Goal: Task Accomplishment & Management: Use online tool/utility

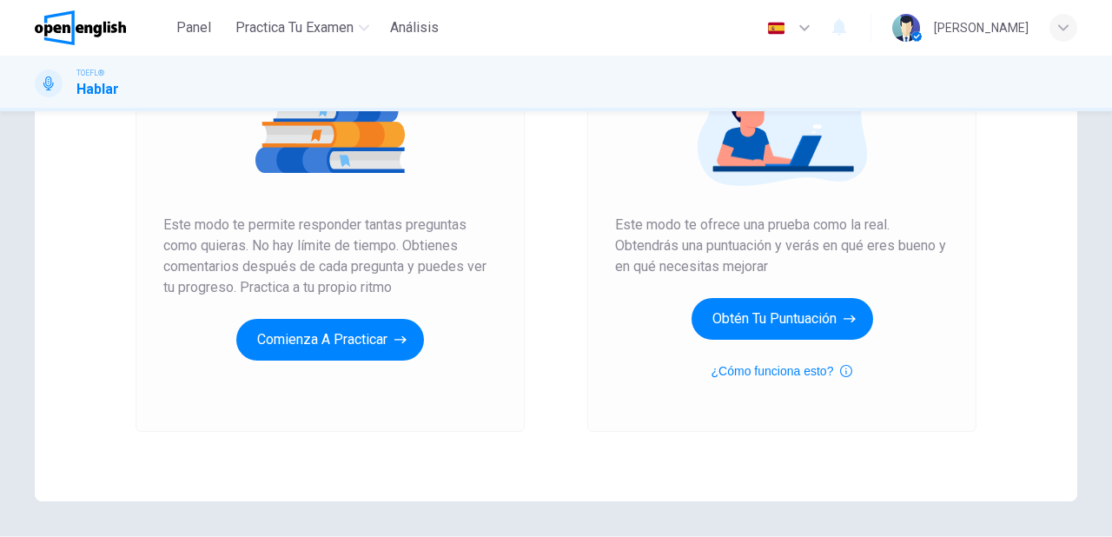
scroll to position [278, 0]
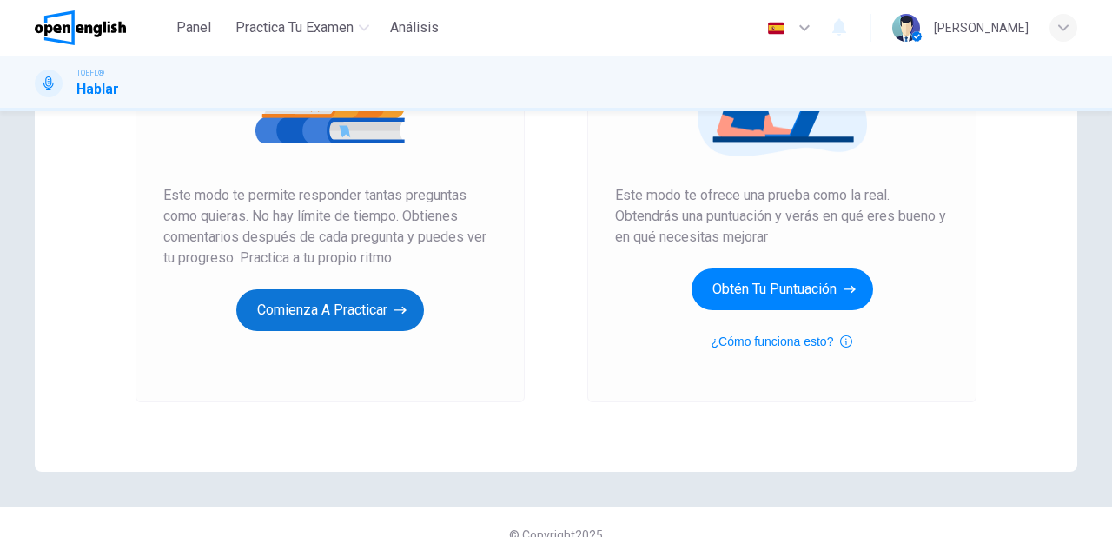
click at [330, 323] on button "Comienza a practicar" at bounding box center [330, 310] width 188 height 42
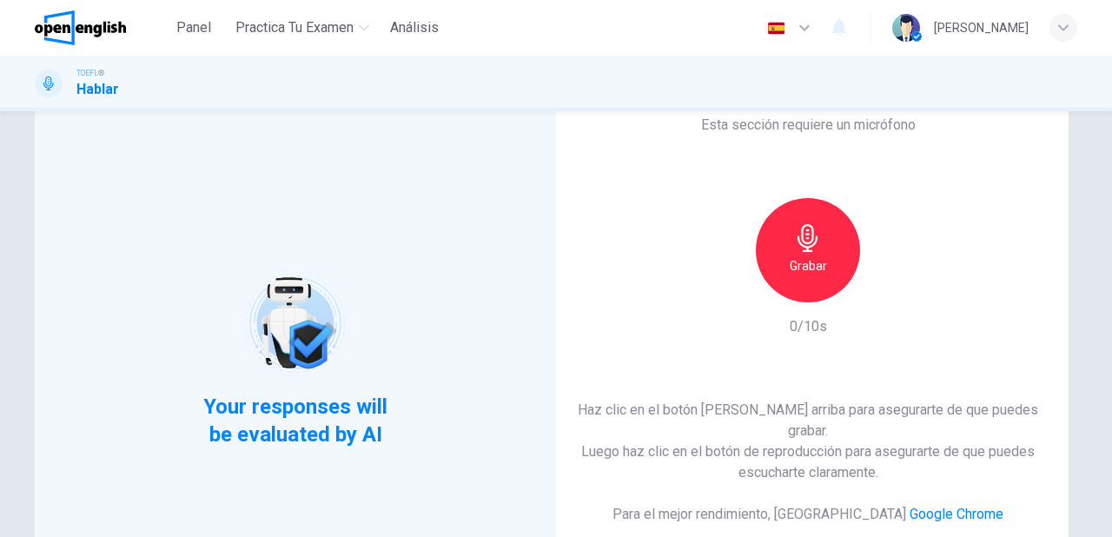
scroll to position [69, 0]
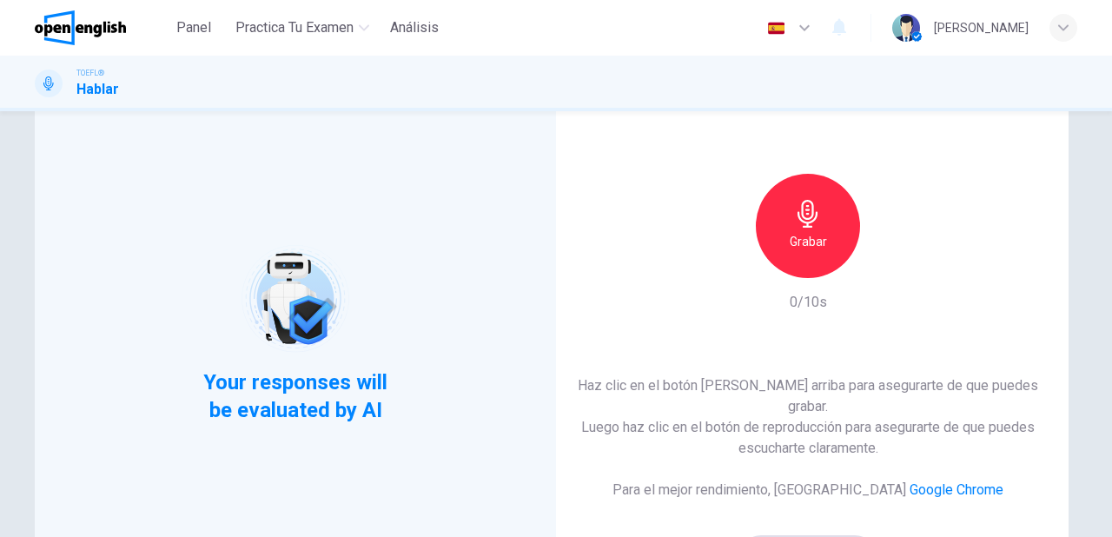
click at [794, 265] on div "Grabar" at bounding box center [808, 226] width 104 height 104
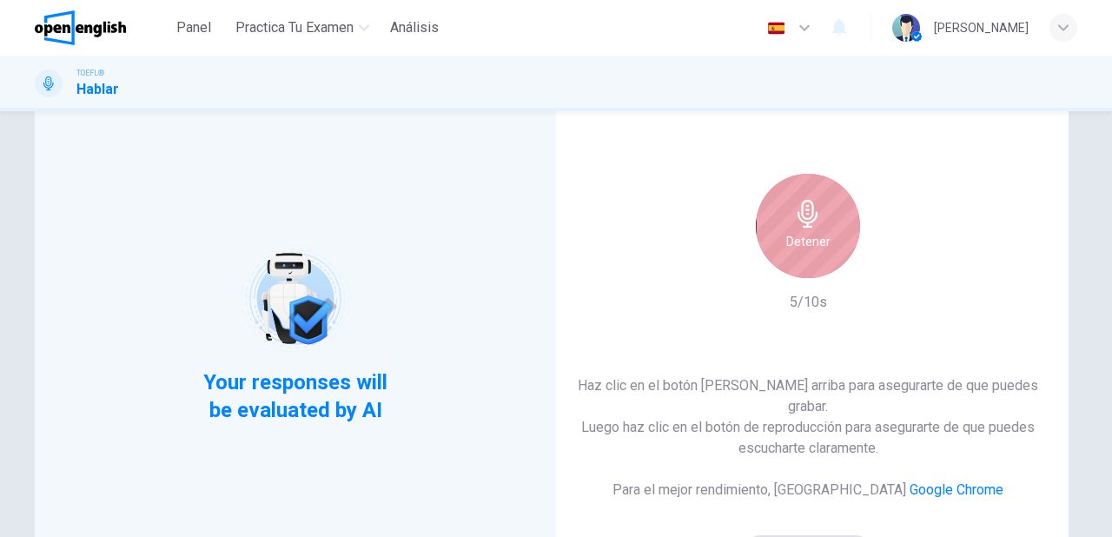
click at [804, 274] on div "Detener" at bounding box center [808, 226] width 104 height 104
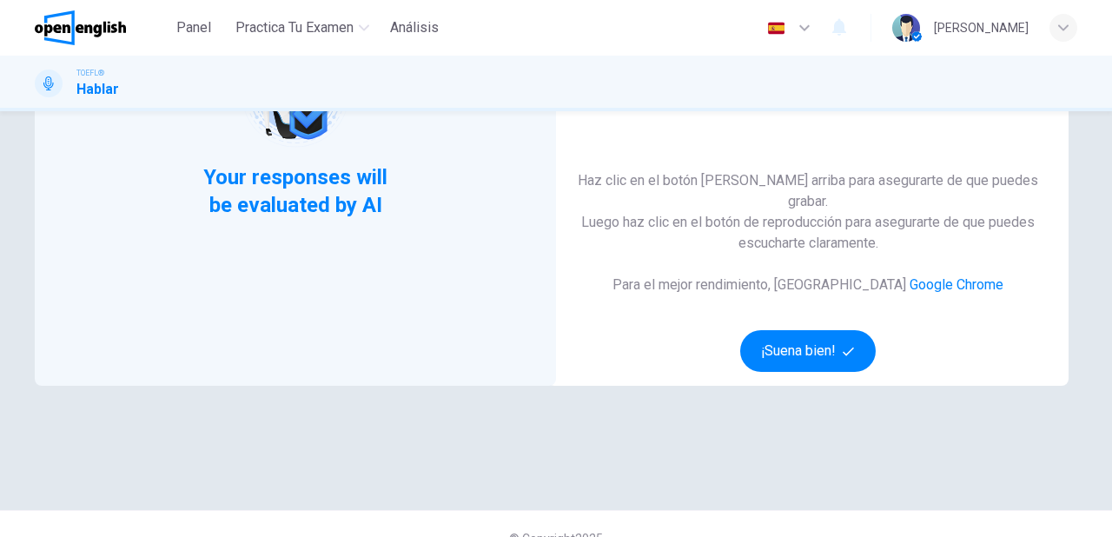
scroll to position [278, 0]
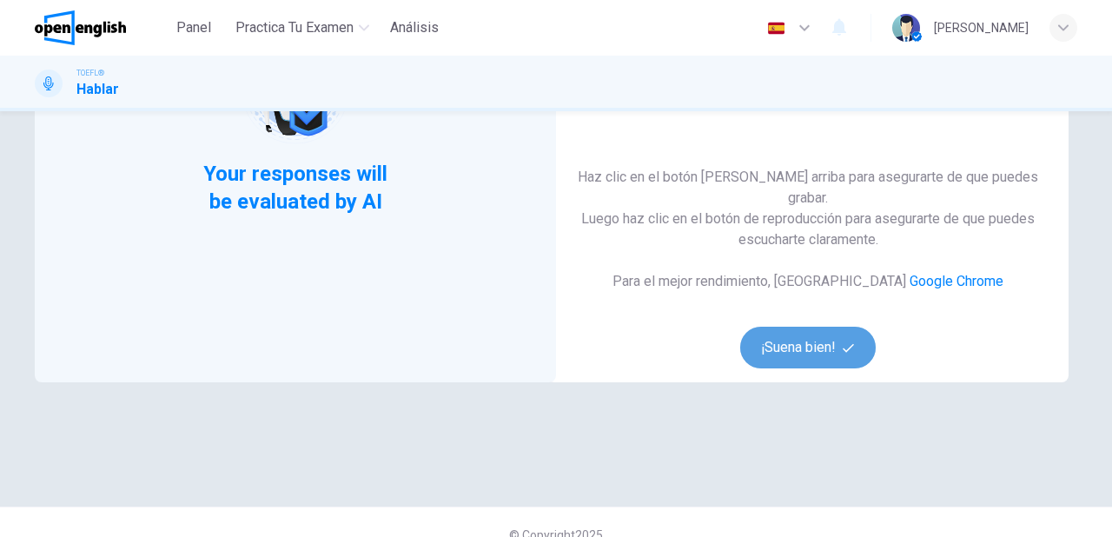
click at [810, 339] on button "¡Suena bien!" at bounding box center [808, 348] width 136 height 42
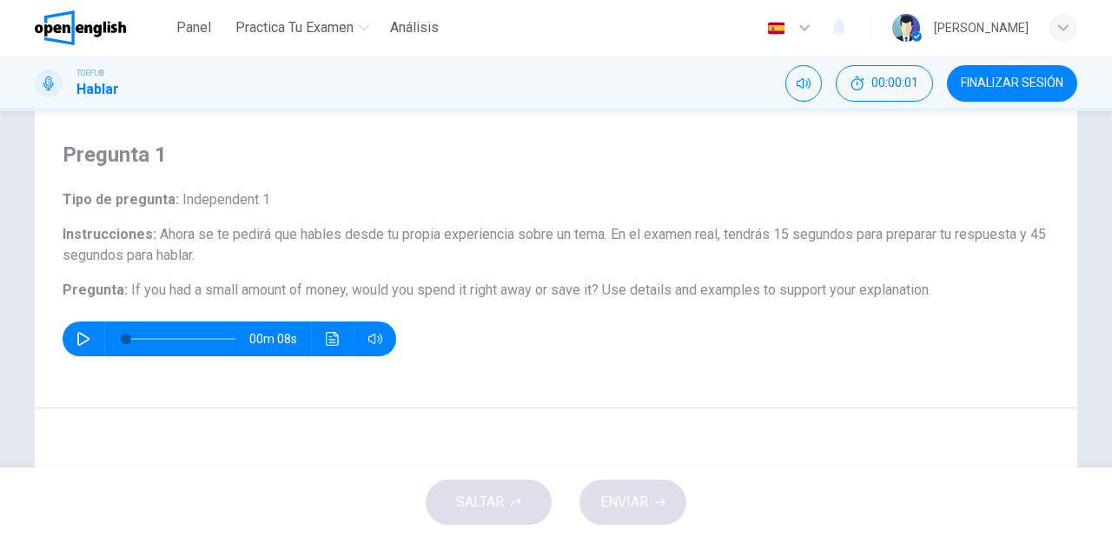
scroll to position [38, 0]
click at [76, 339] on icon "button" at bounding box center [83, 341] width 14 height 14
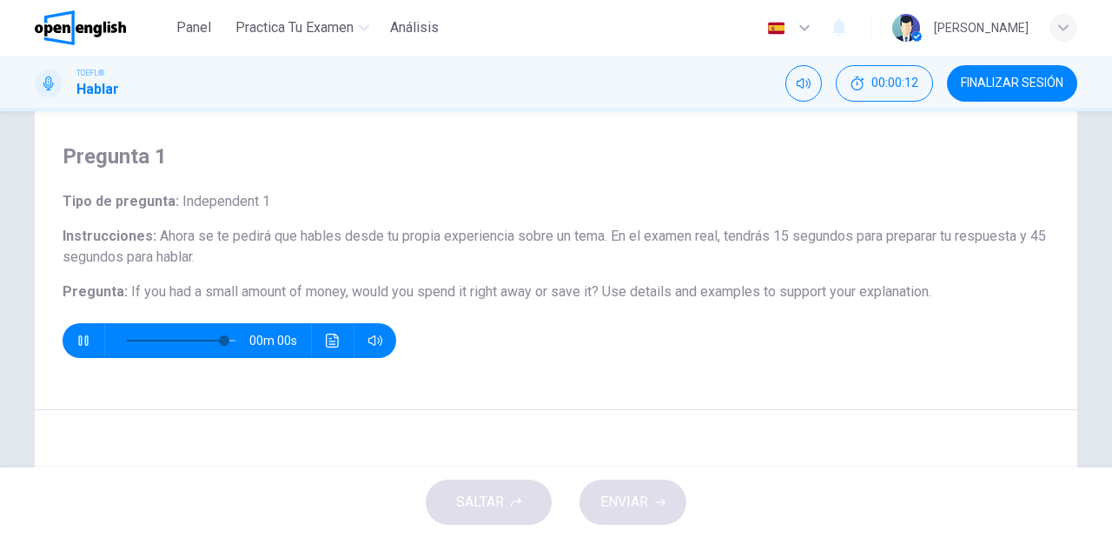
type input "*"
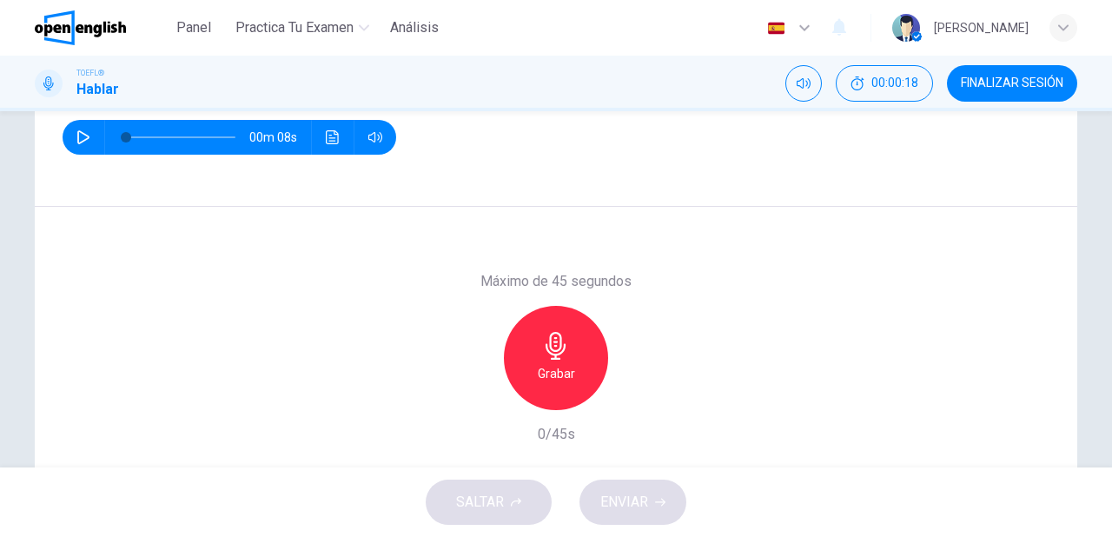
scroll to position [247, 0]
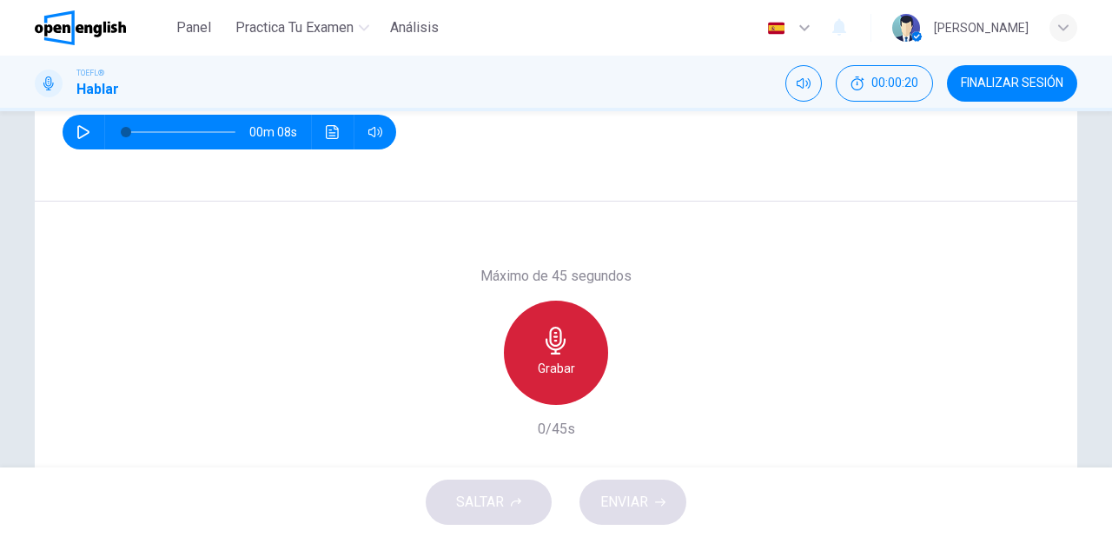
click at [570, 351] on div "Grabar" at bounding box center [556, 353] width 104 height 104
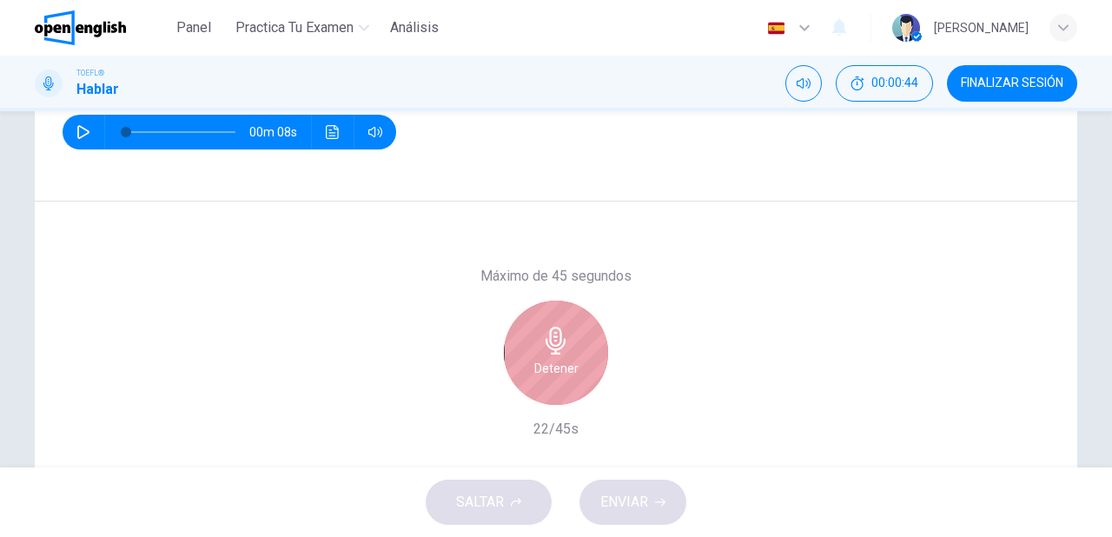
click at [563, 373] on h6 "Detener" at bounding box center [556, 368] width 44 height 21
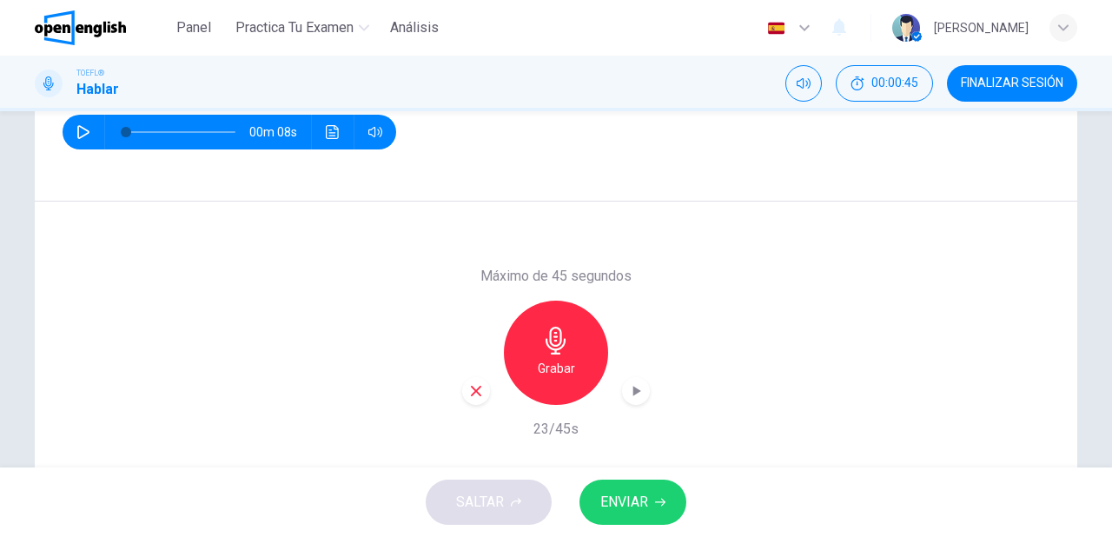
click at [626, 497] on span "ENVIAR" at bounding box center [624, 502] width 48 height 24
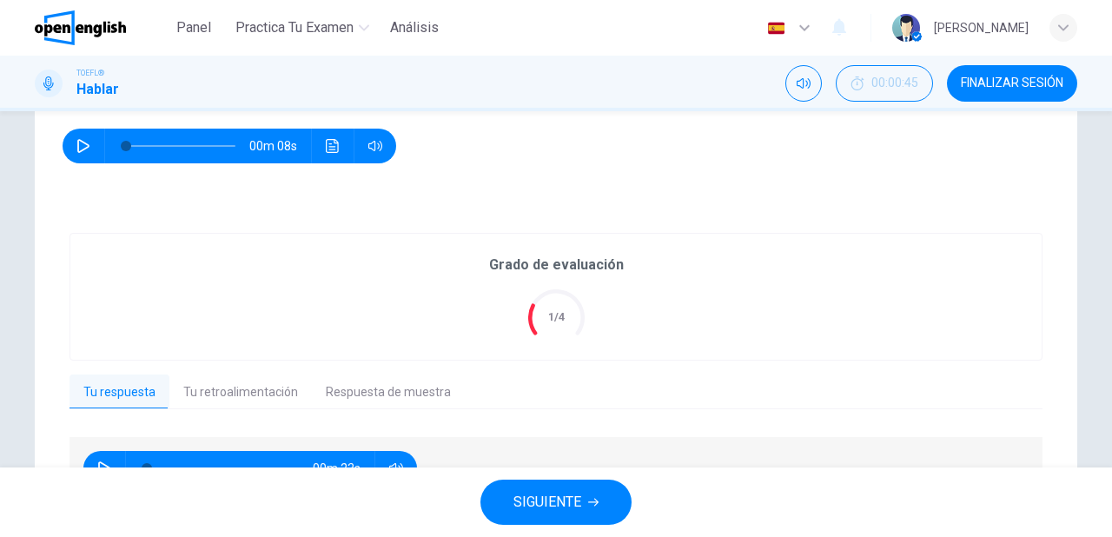
scroll to position [266, 0]
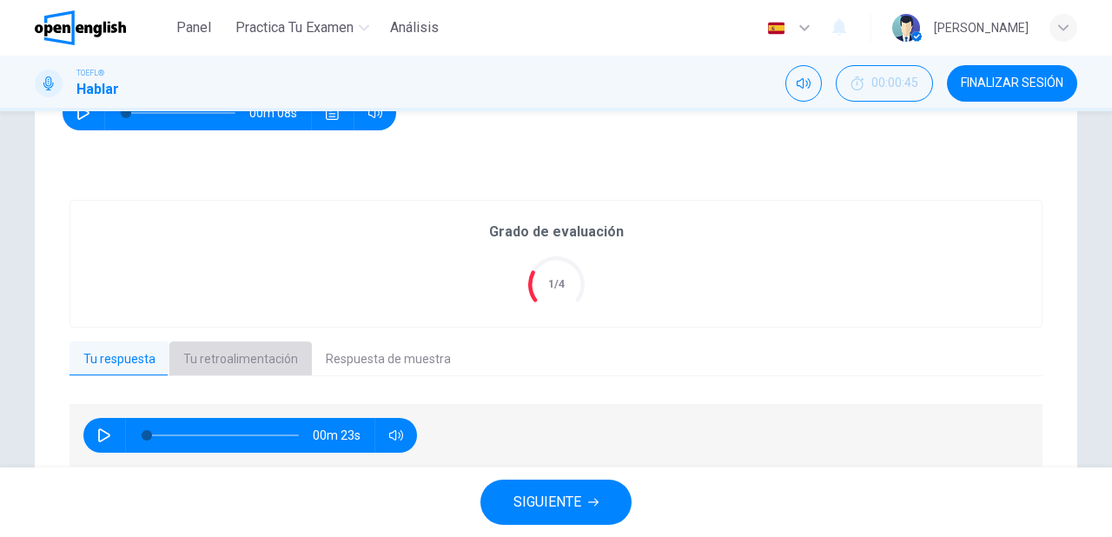
click at [268, 356] on button "Tu retroalimentación" at bounding box center [240, 359] width 142 height 36
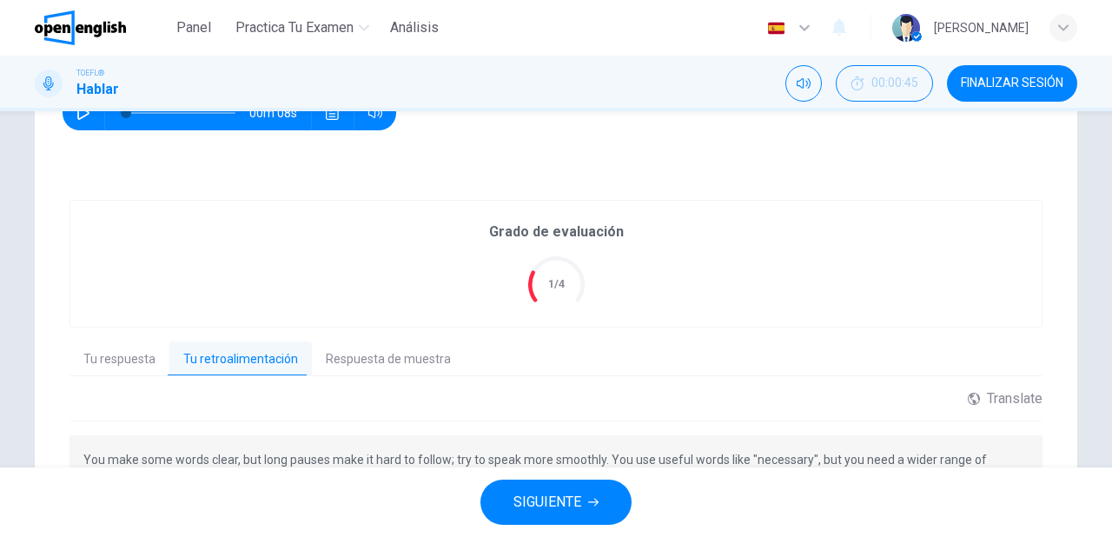
scroll to position [335, 0]
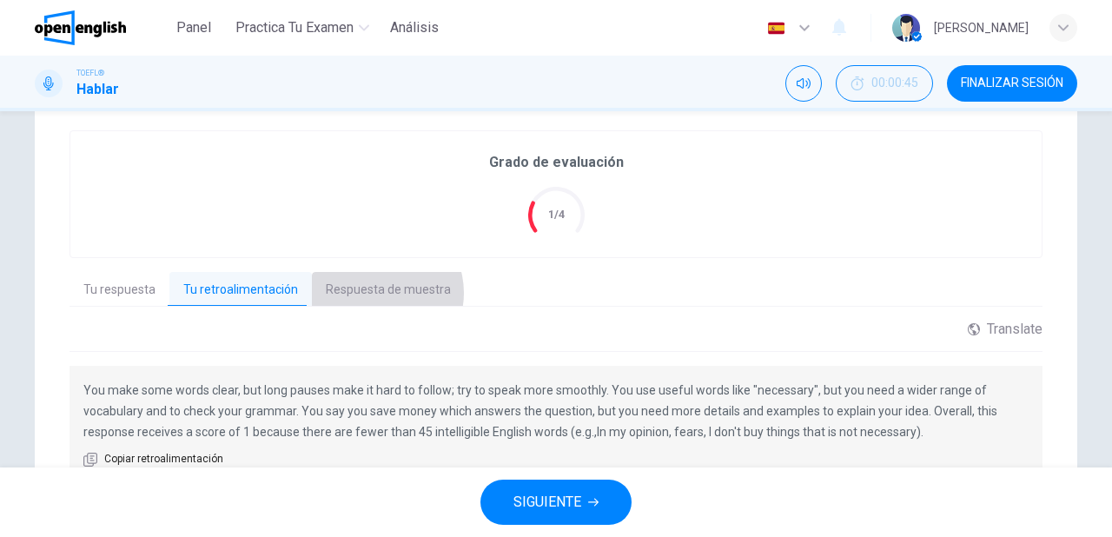
click at [369, 292] on button "Respuesta de muestra" at bounding box center [388, 290] width 153 height 36
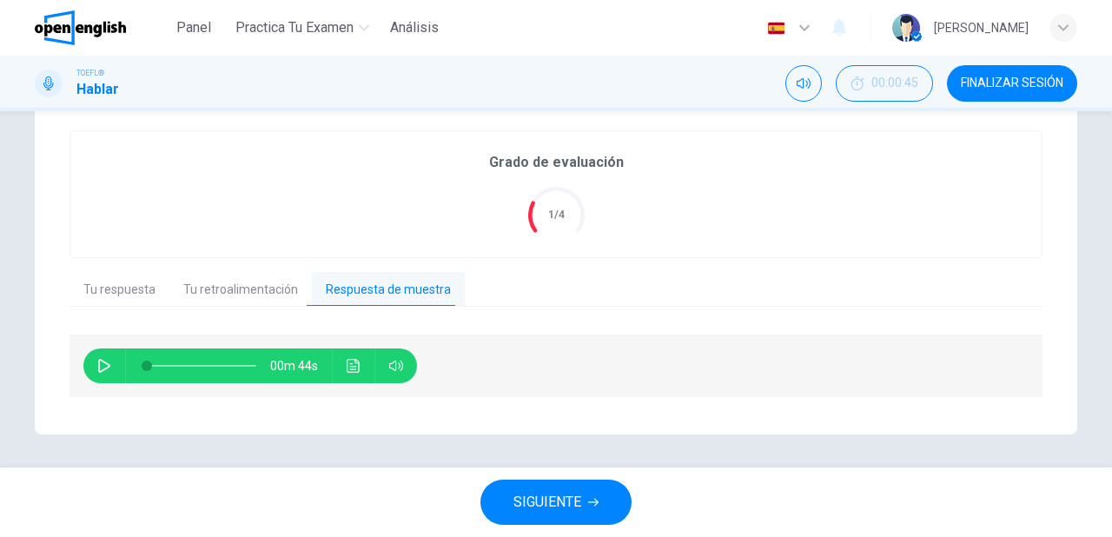
click at [104, 372] on icon "button" at bounding box center [104, 366] width 14 height 14
click at [348, 372] on icon "Haz clic para ver la transcripción del audio" at bounding box center [353, 366] width 13 height 14
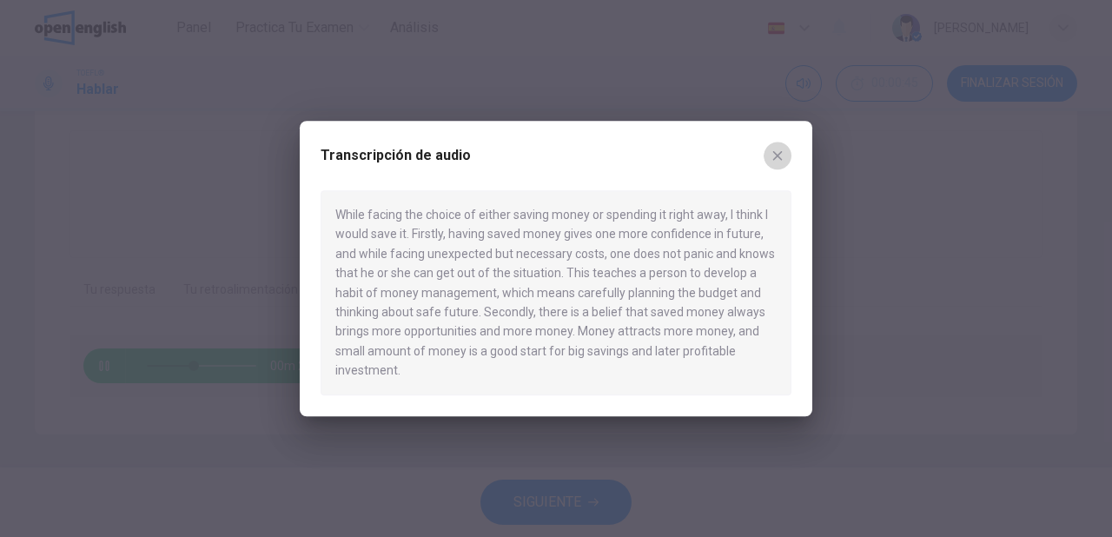
click at [777, 155] on icon "button" at bounding box center [778, 156] width 10 height 10
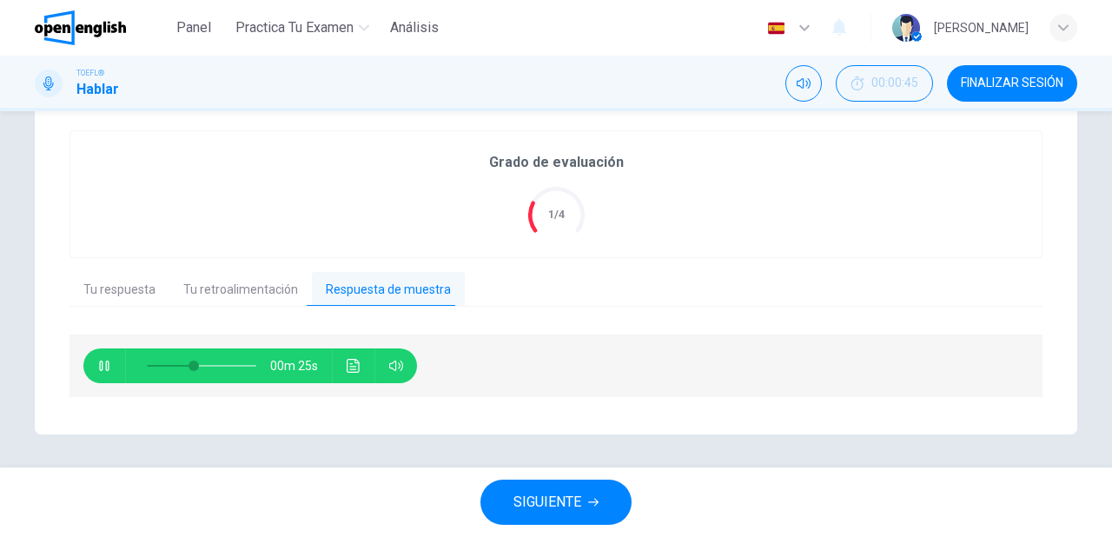
type input "**"
click at [574, 521] on button "SIGUIENTE" at bounding box center [555, 502] width 151 height 45
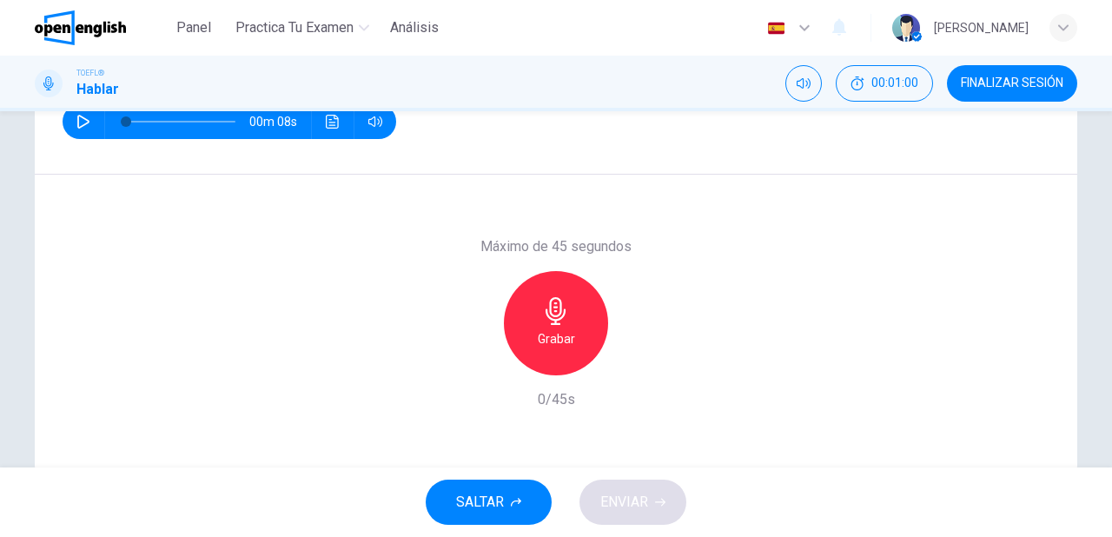
scroll to position [208, 0]
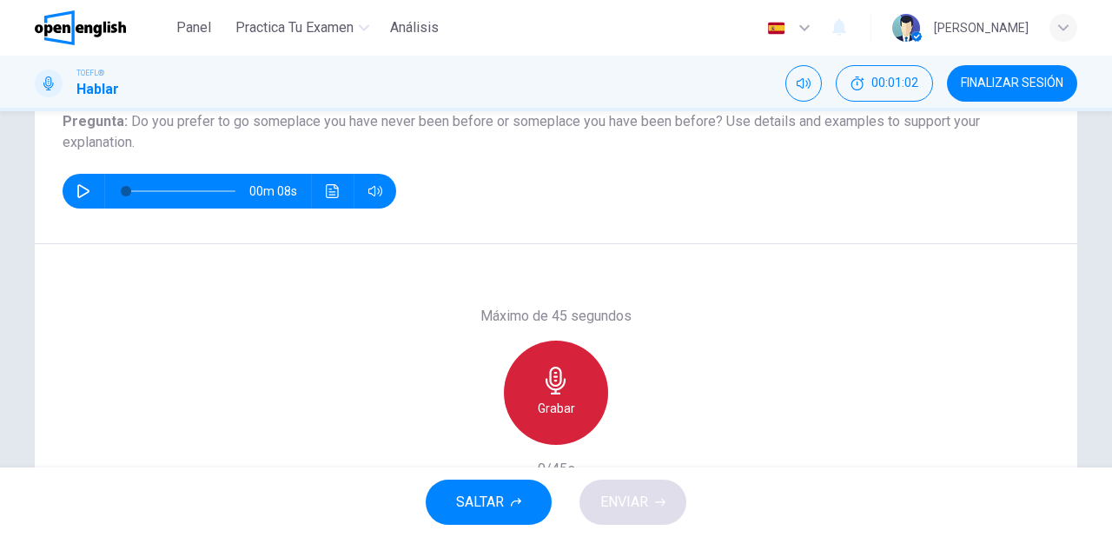
click at [550, 387] on icon "button" at bounding box center [556, 381] width 28 height 28
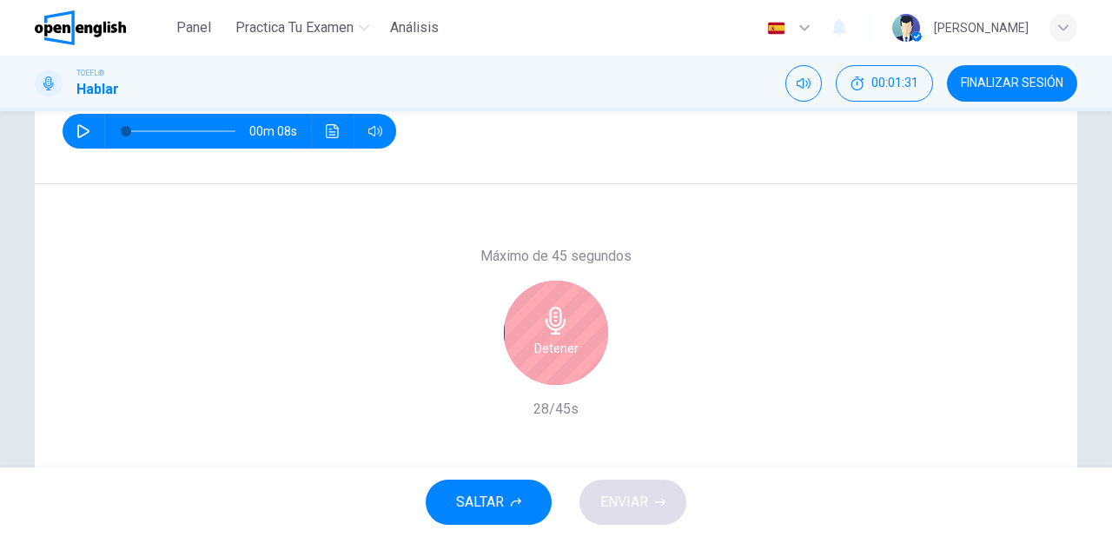
scroll to position [278, 0]
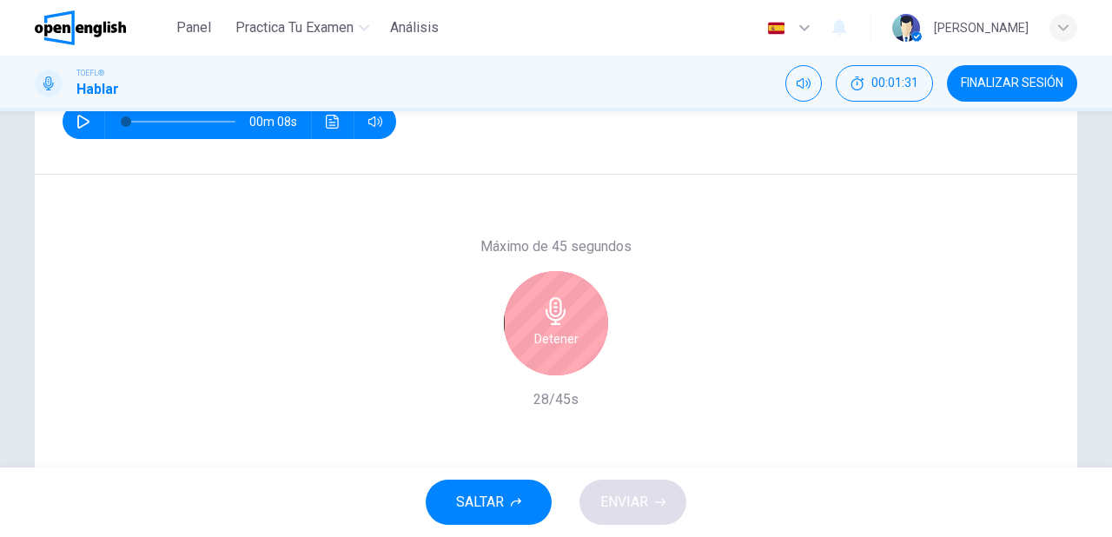
click at [534, 331] on h6 "Detener" at bounding box center [556, 338] width 44 height 21
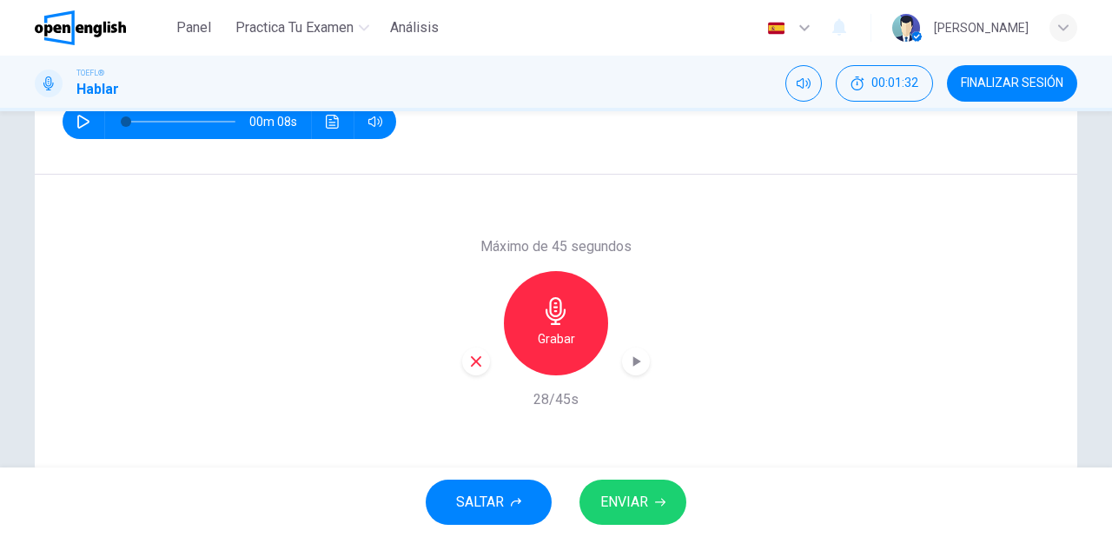
click at [650, 500] on button "ENVIAR" at bounding box center [632, 502] width 107 height 45
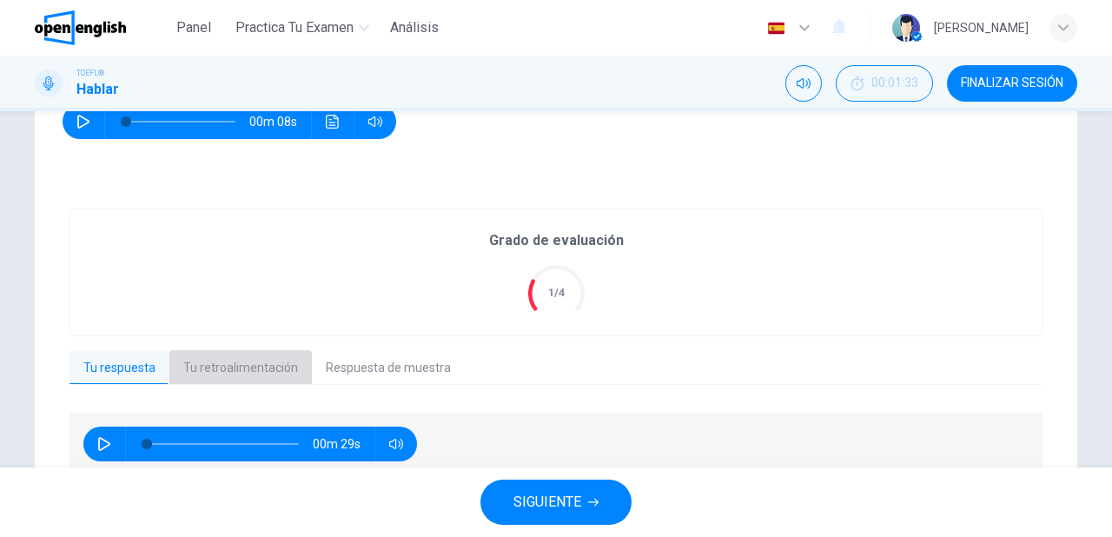
click at [268, 362] on button "Tu retroalimentación" at bounding box center [240, 368] width 142 height 36
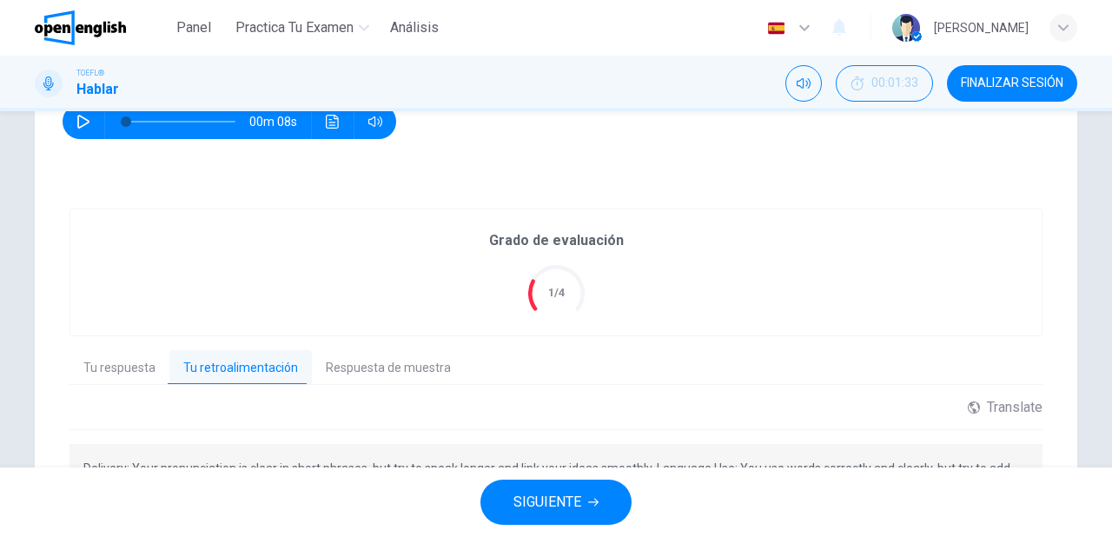
scroll to position [347, 0]
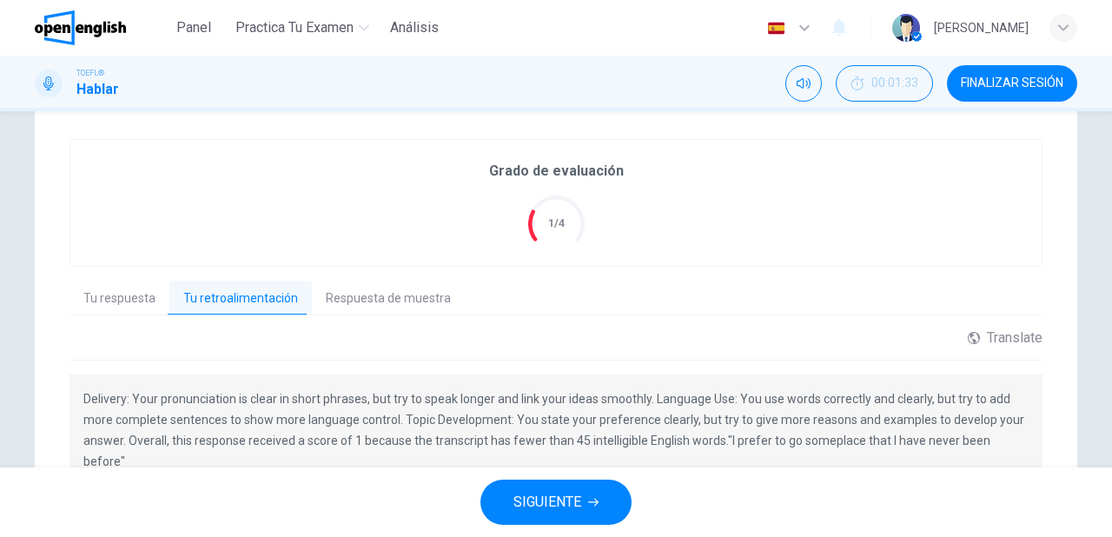
click at [585, 491] on button "SIGUIENTE" at bounding box center [555, 502] width 151 height 45
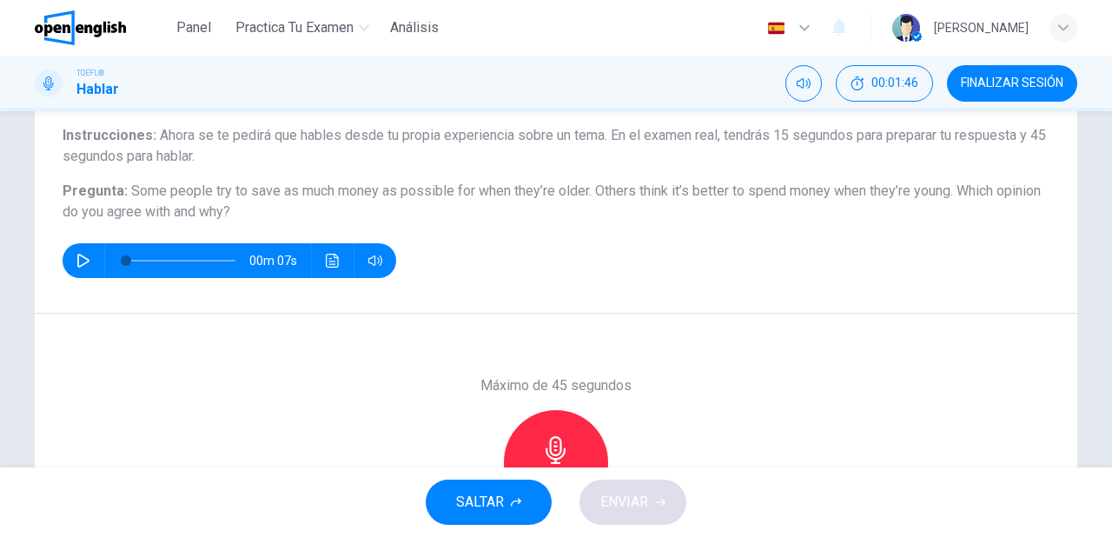
scroll to position [208, 0]
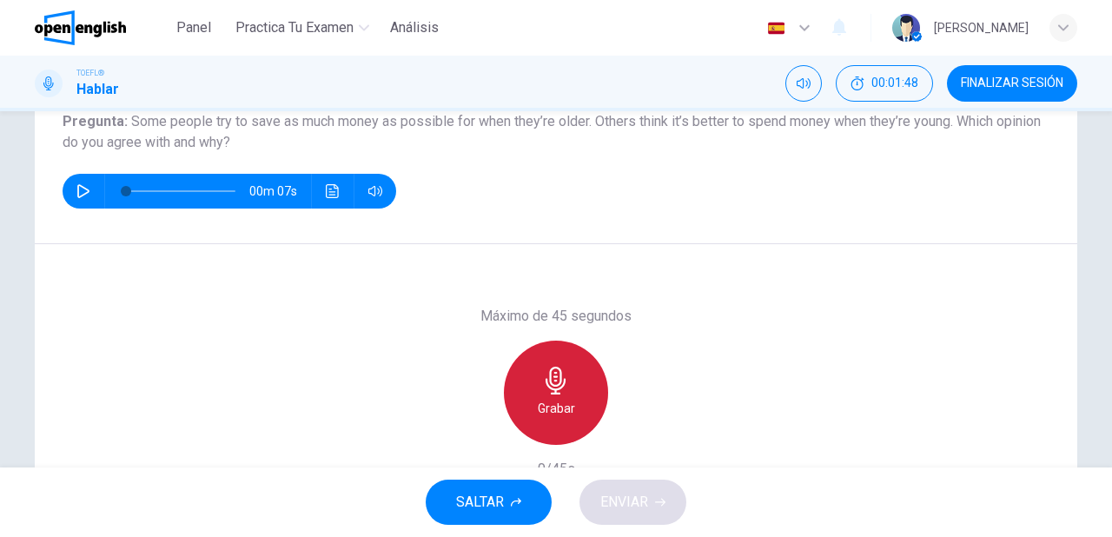
click at [552, 390] on icon "button" at bounding box center [556, 381] width 20 height 28
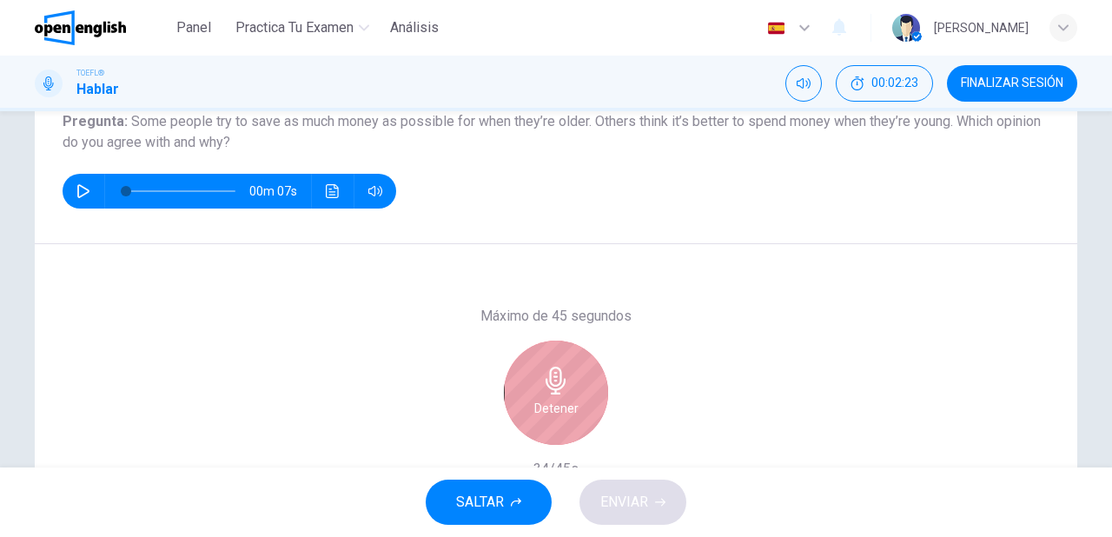
click at [568, 372] on div "Detener" at bounding box center [556, 393] width 104 height 104
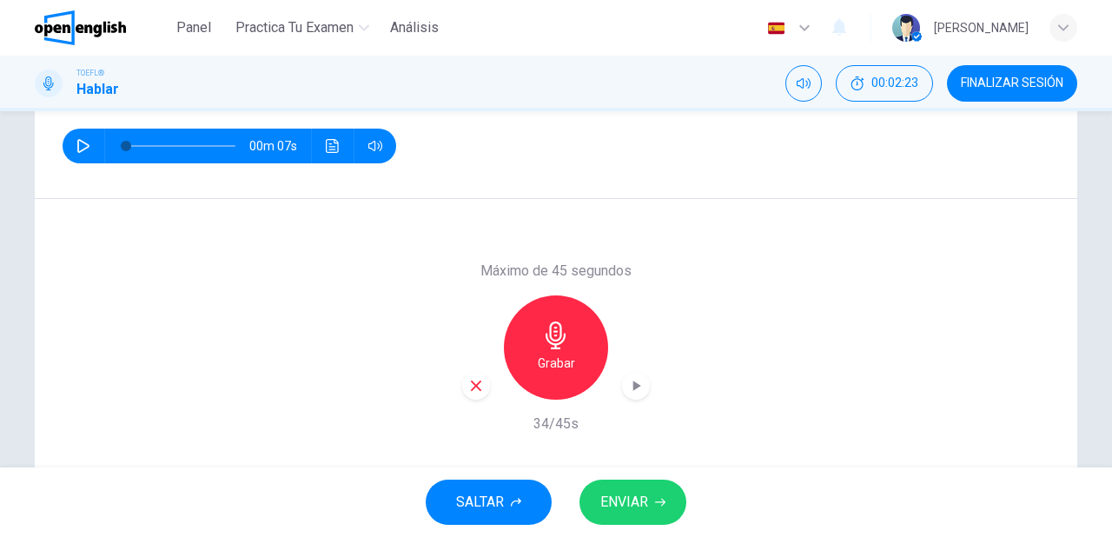
scroll to position [316, 0]
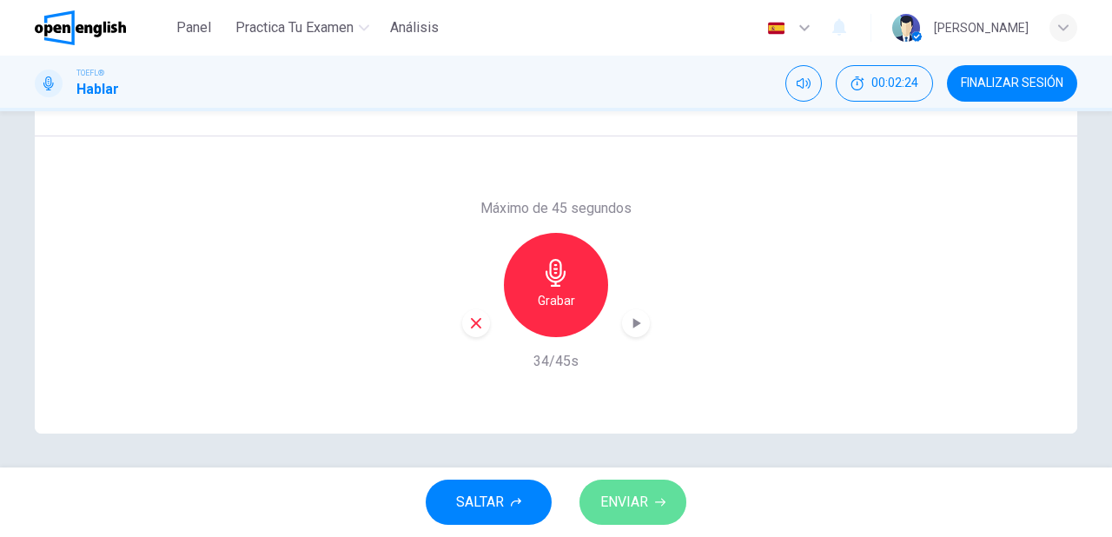
click at [638, 494] on span "ENVIAR" at bounding box center [624, 502] width 48 height 24
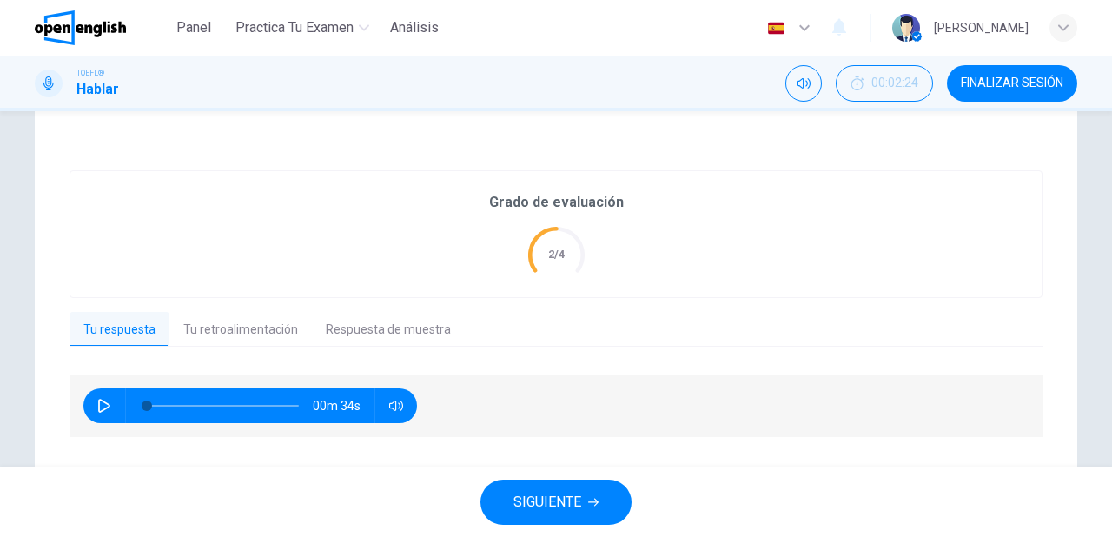
click at [580, 506] on span "SIGUIENTE" at bounding box center [547, 502] width 68 height 24
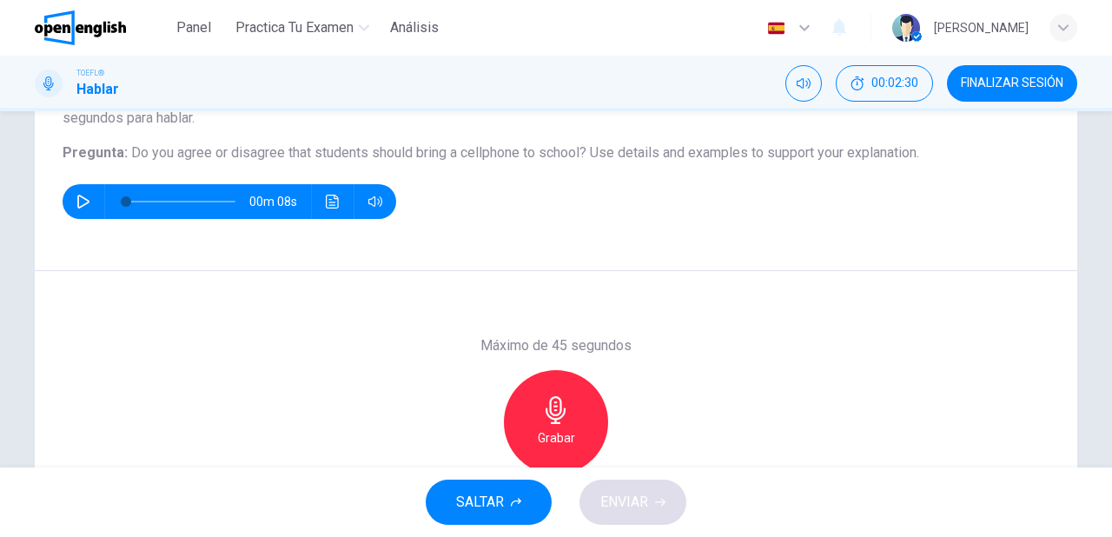
scroll to position [208, 0]
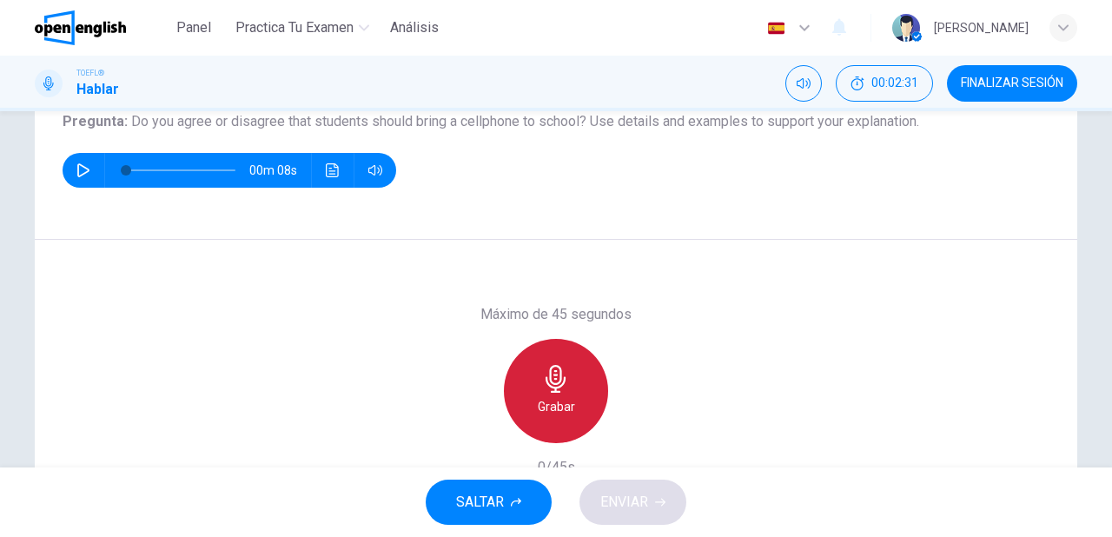
click at [554, 396] on h6 "Grabar" at bounding box center [556, 406] width 37 height 21
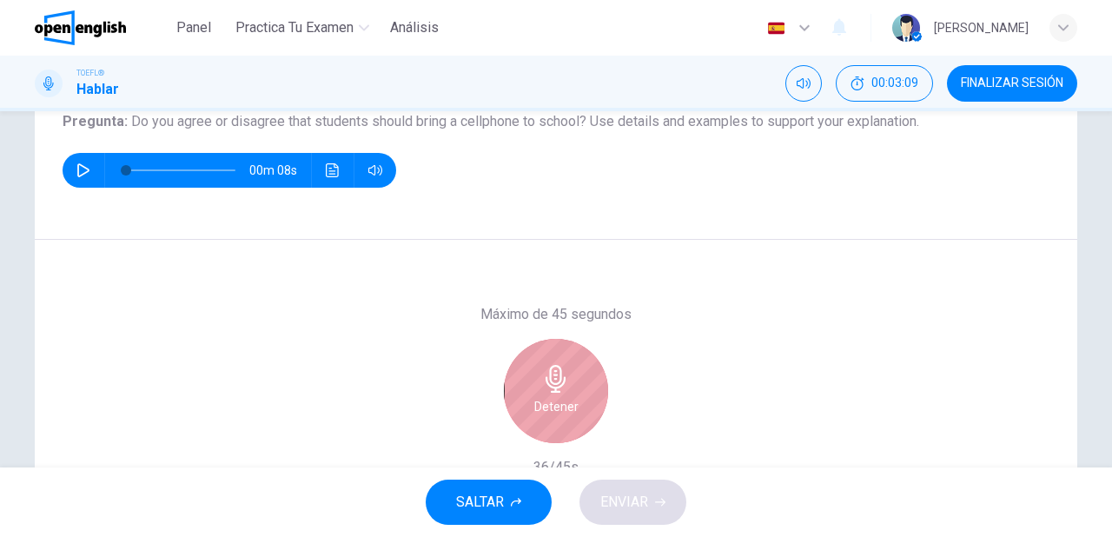
click at [552, 399] on h6 "Detener" at bounding box center [556, 406] width 44 height 21
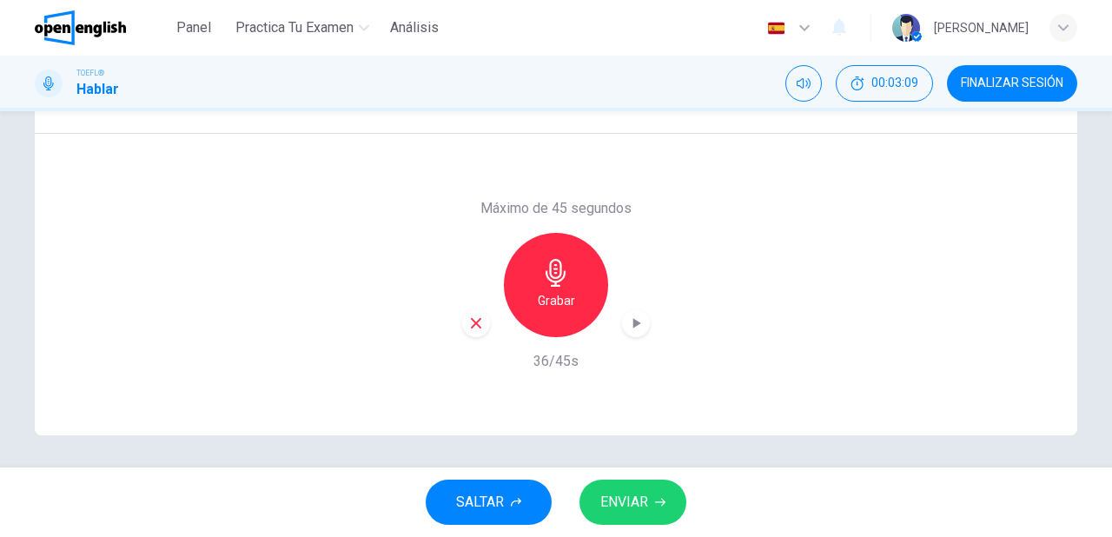
scroll to position [316, 0]
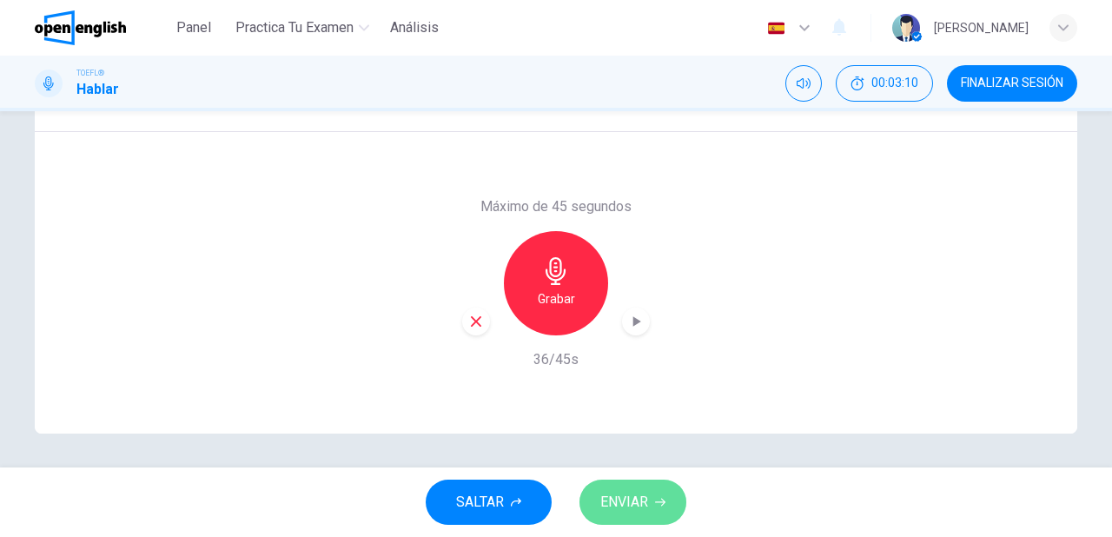
drag, startPoint x: 655, startPoint y: 483, endPoint x: 644, endPoint y: 474, distance: 14.2
click at [654, 483] on button "ENVIAR" at bounding box center [632, 502] width 107 height 45
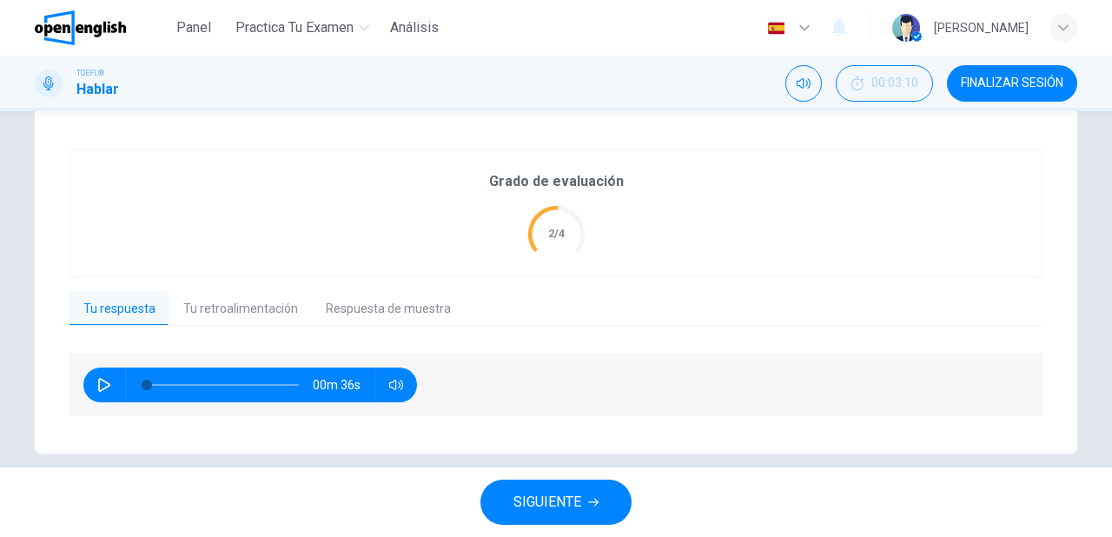
click at [525, 498] on span "SIGUIENTE" at bounding box center [547, 502] width 68 height 24
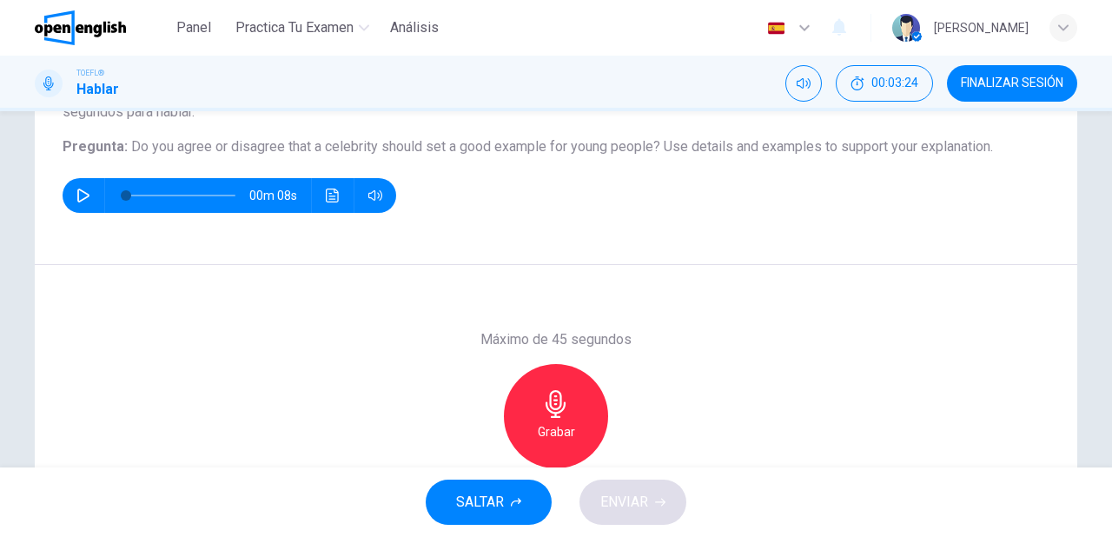
scroll to position [208, 0]
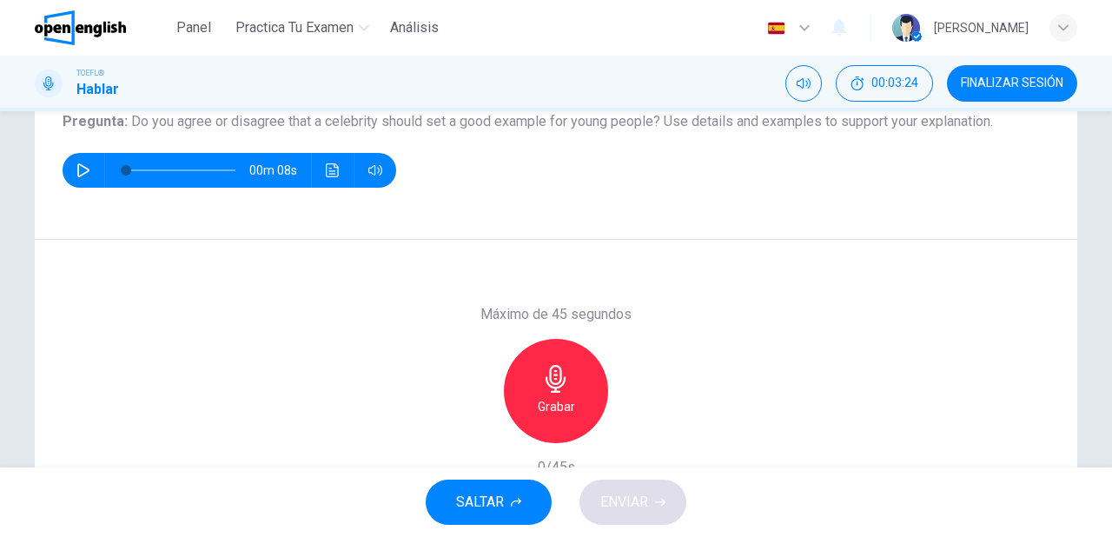
click at [541, 412] on h6 "Grabar" at bounding box center [556, 406] width 37 height 21
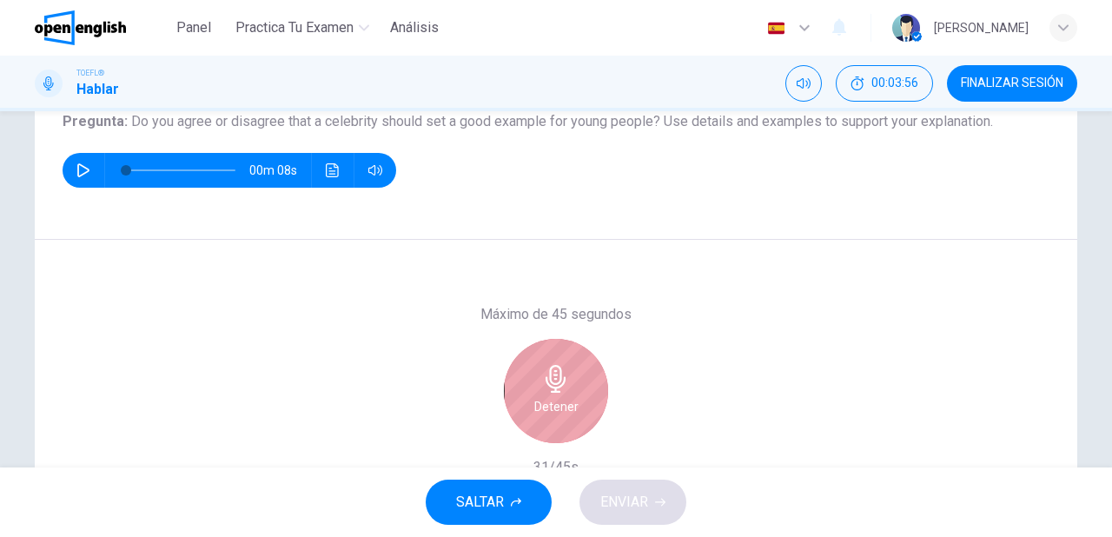
click at [557, 380] on icon "button" at bounding box center [556, 379] width 20 height 28
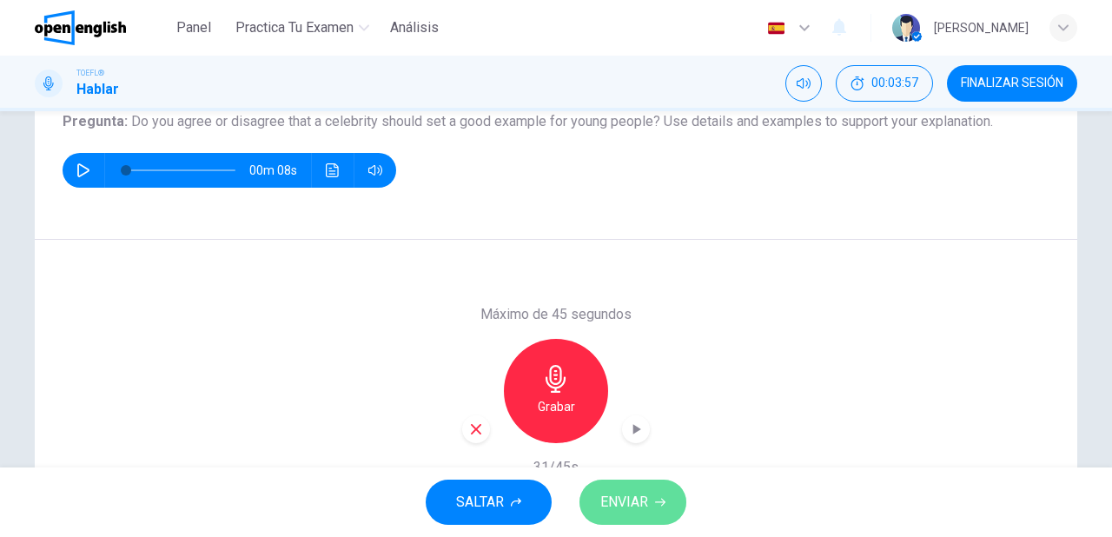
click at [609, 499] on span "ENVIAR" at bounding box center [624, 502] width 48 height 24
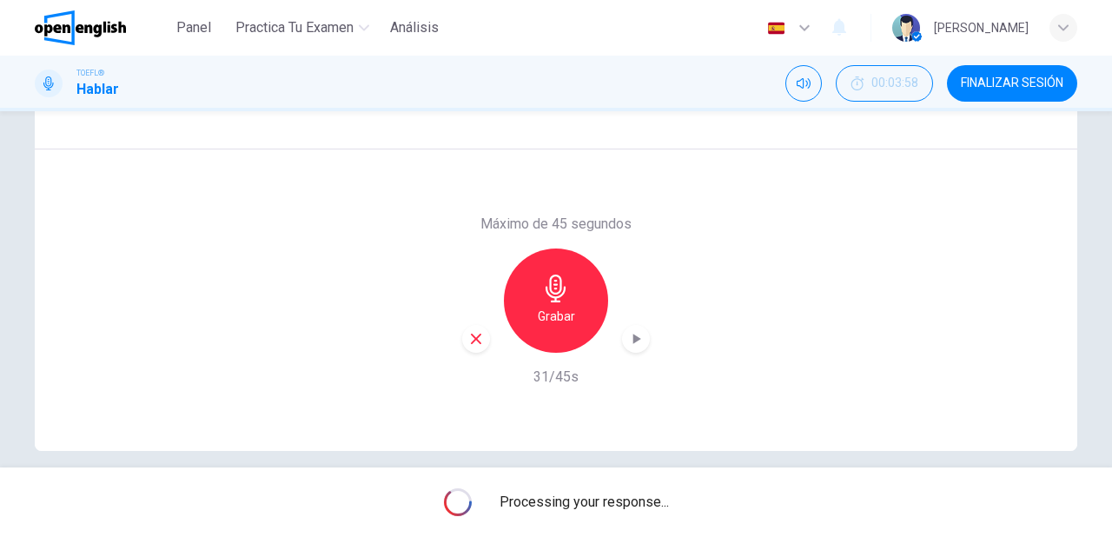
scroll to position [316, 0]
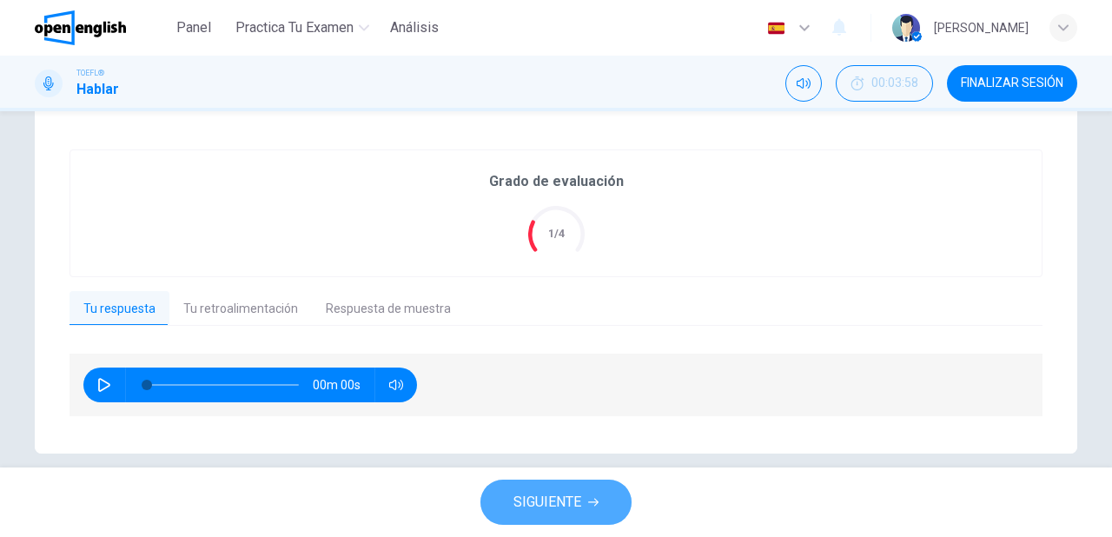
click at [563, 506] on span "SIGUIENTE" at bounding box center [547, 502] width 68 height 24
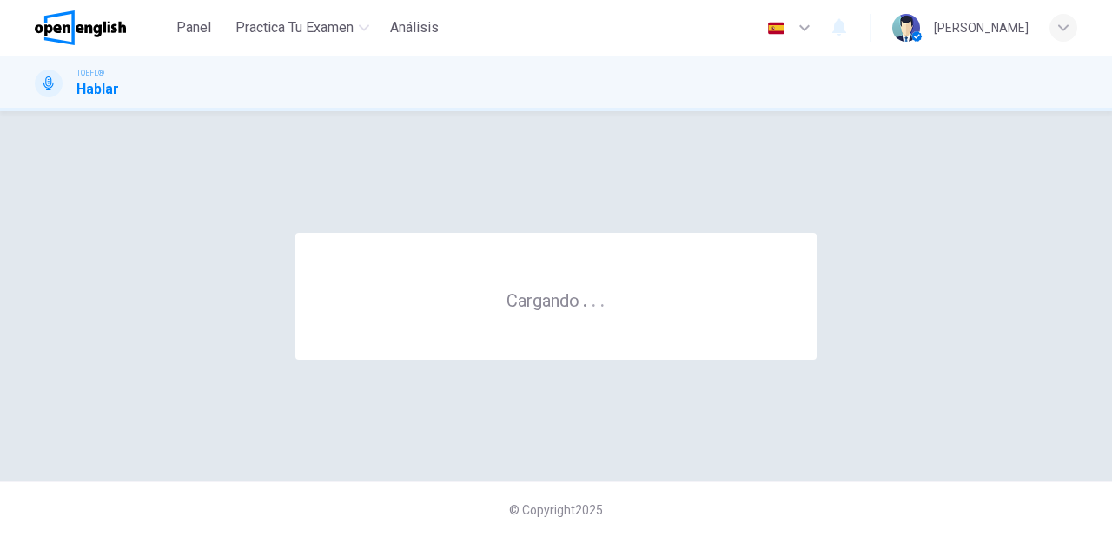
scroll to position [0, 0]
